Goal: Transaction & Acquisition: Book appointment/travel/reservation

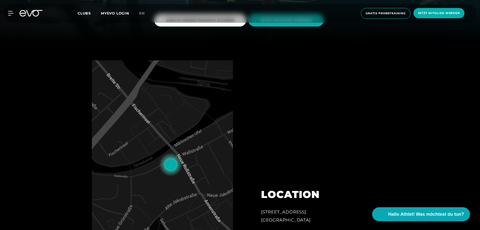
scroll to position [500, 0]
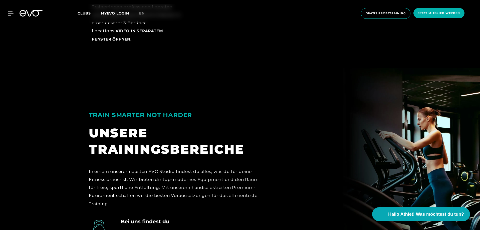
scroll to position [1276, 0]
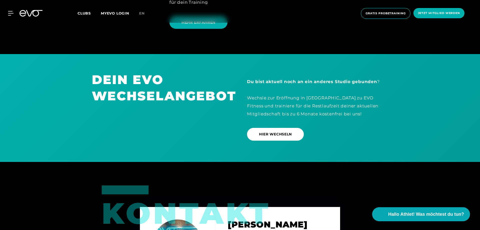
scroll to position [2051, 0]
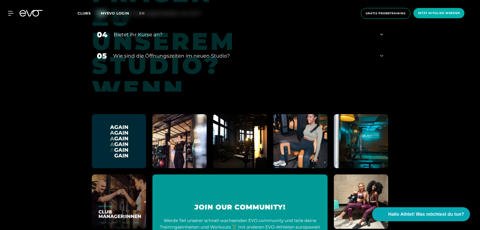
scroll to position [2352, 0]
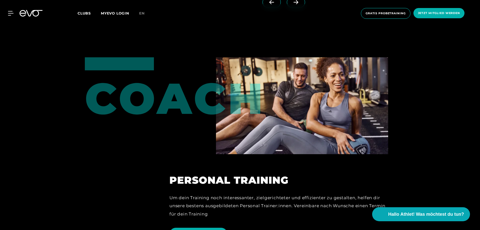
drag, startPoint x: 141, startPoint y: 17, endPoint x: 145, endPoint y: 4, distance: 13.7
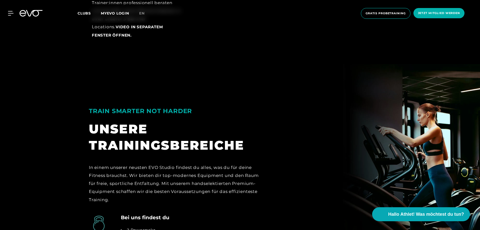
drag, startPoint x: 245, startPoint y: 99, endPoint x: 235, endPoint y: 62, distance: 38.5
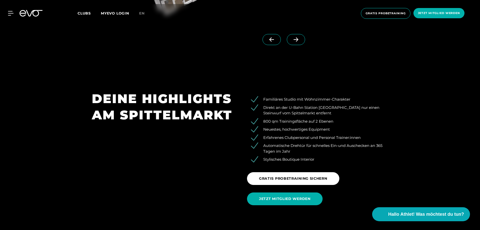
scroll to position [439, 0]
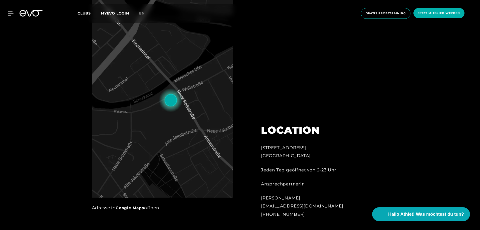
drag, startPoint x: 231, startPoint y: 64, endPoint x: 215, endPoint y: -5, distance: 70.4
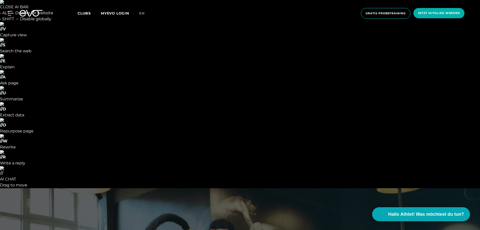
click at [84, 15] on span "Clubs" at bounding box center [84, 13] width 13 height 5
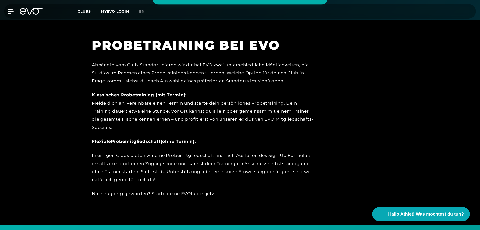
scroll to position [386, 0]
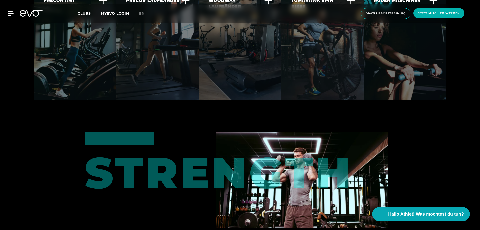
scroll to position [1301, 0]
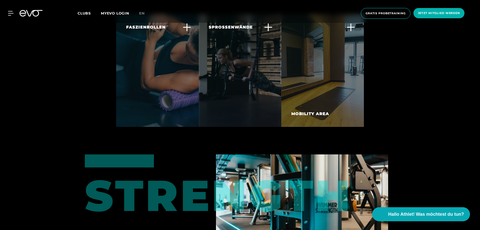
scroll to position [2270, 0]
